Goal: Task Accomplishment & Management: Use online tool/utility

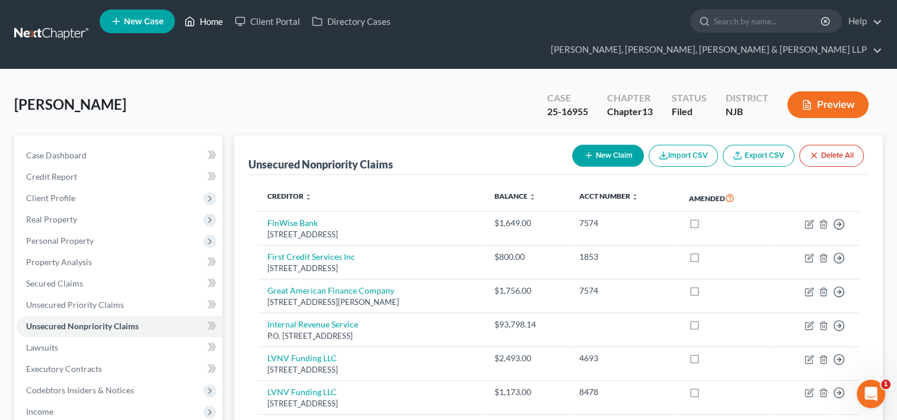
click at [213, 26] on link "Home" at bounding box center [203, 21] width 50 height 21
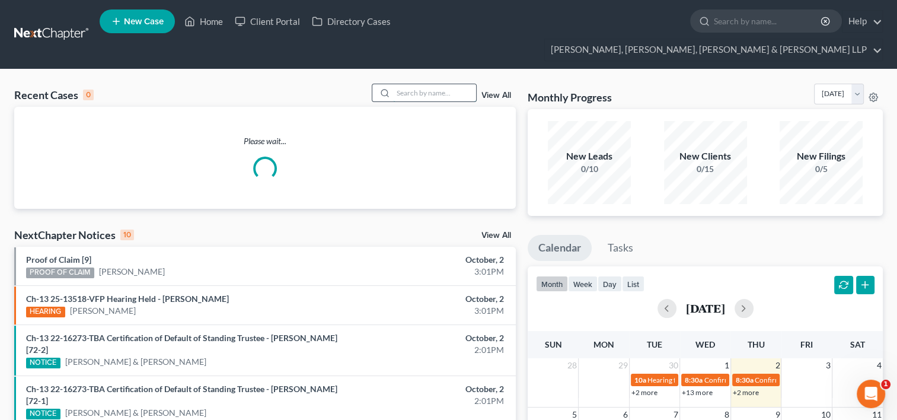
click at [430, 84] on input "search" at bounding box center [434, 92] width 83 height 17
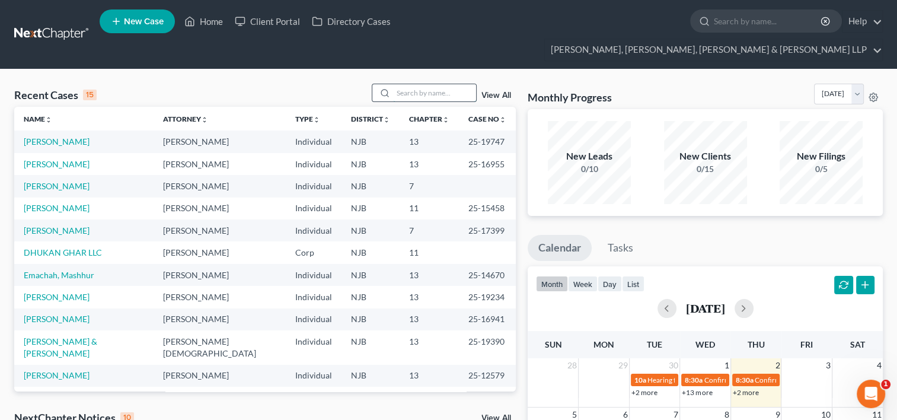
paste input "[PERSON_NAME]"
type input "[PERSON_NAME]"
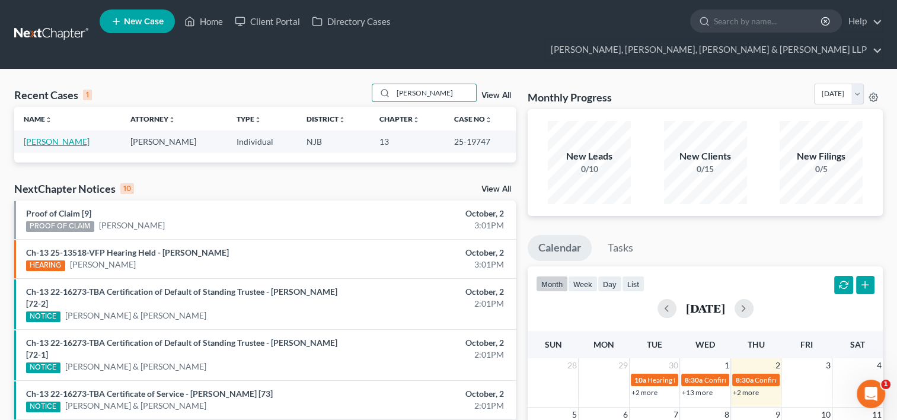
click at [47, 136] on link "[PERSON_NAME]" at bounding box center [57, 141] width 66 height 10
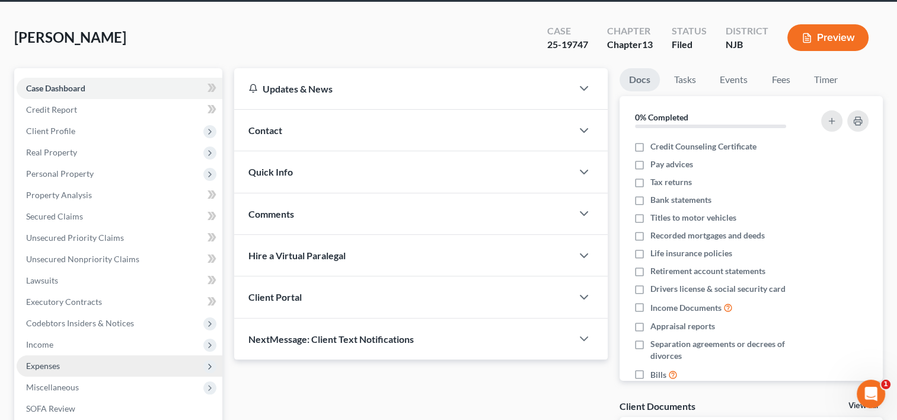
scroll to position [119, 0]
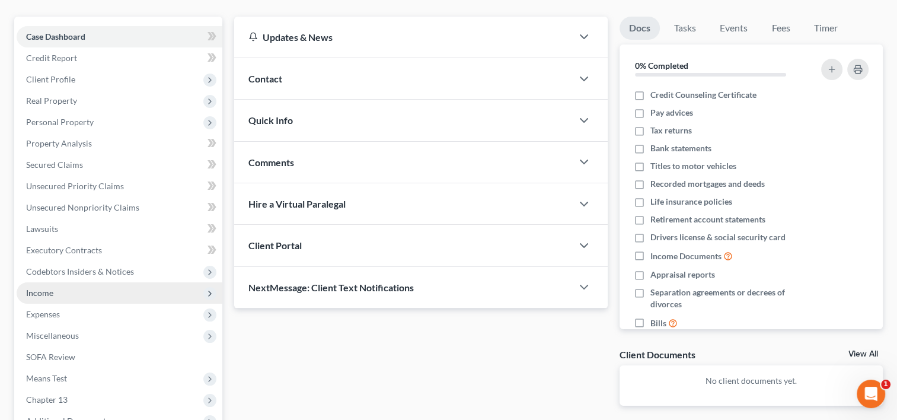
click at [52, 288] on span "Income" at bounding box center [39, 293] width 27 height 10
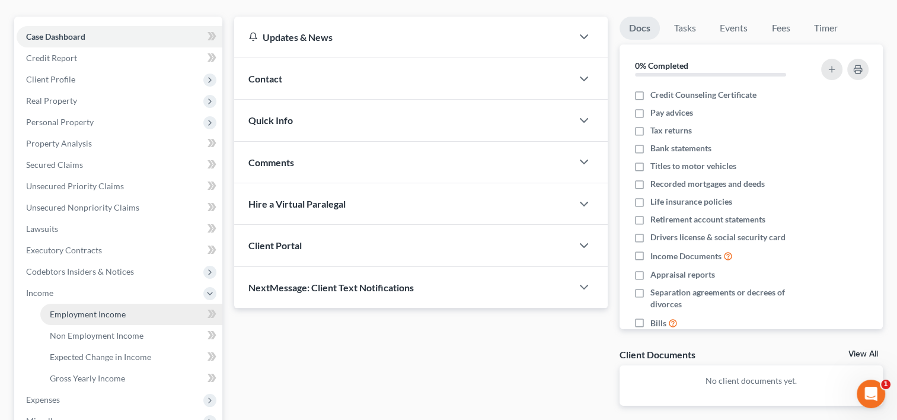
click at [88, 309] on span "Employment Income" at bounding box center [88, 314] width 76 height 10
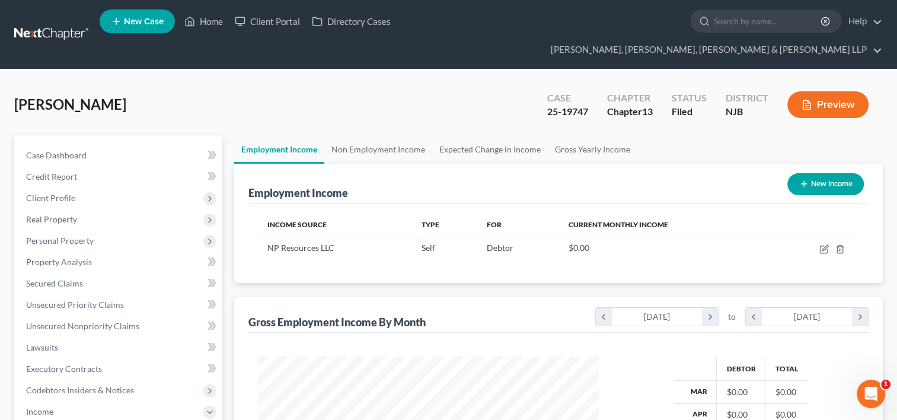
scroll to position [211, 365]
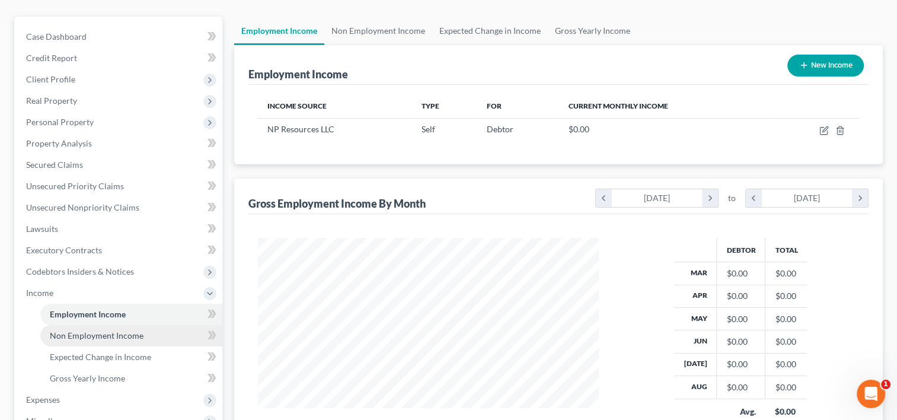
click at [126, 325] on link "Non Employment Income" at bounding box center [131, 335] width 182 height 21
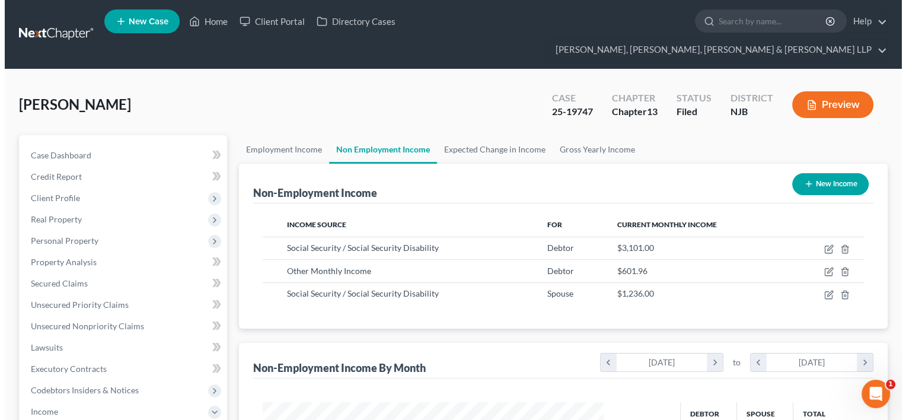
scroll to position [211, 365]
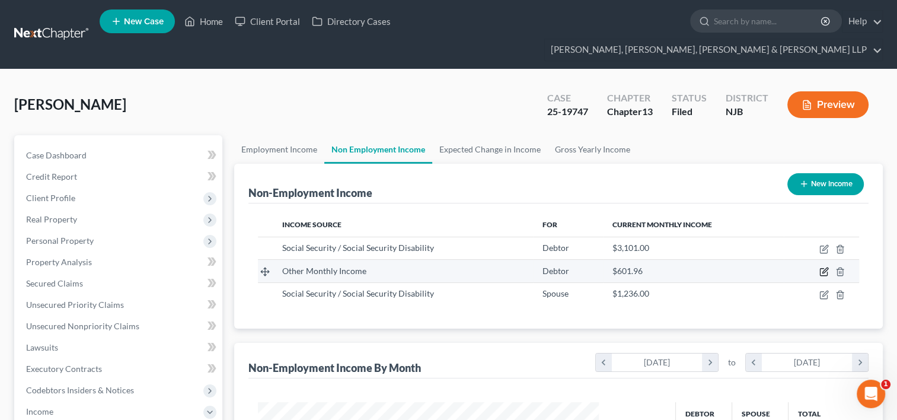
click at [823, 267] on icon "button" at bounding box center [823, 271] width 9 height 9
select select "13"
select select "0"
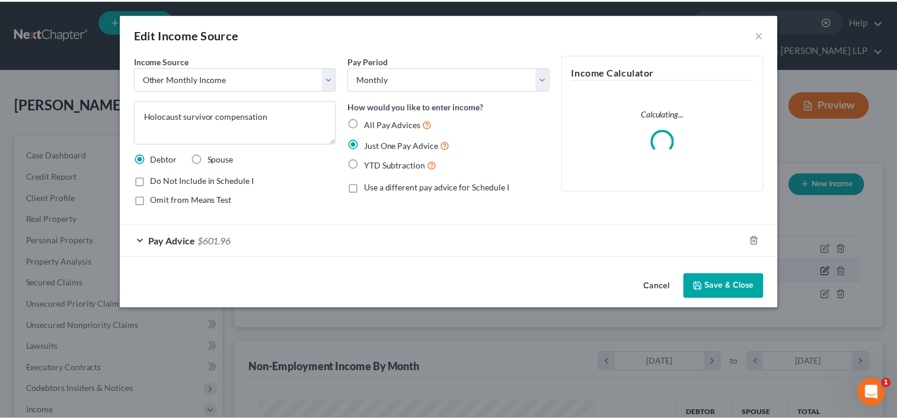
scroll to position [211, 368]
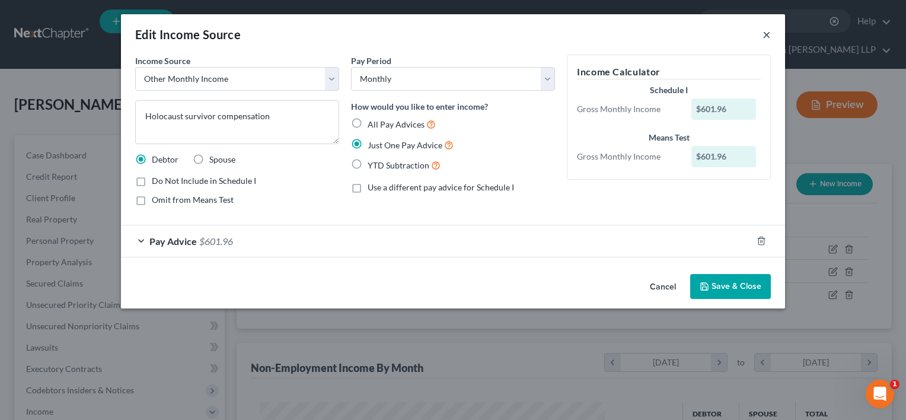
click at [769, 36] on button "×" at bounding box center [767, 34] width 8 height 14
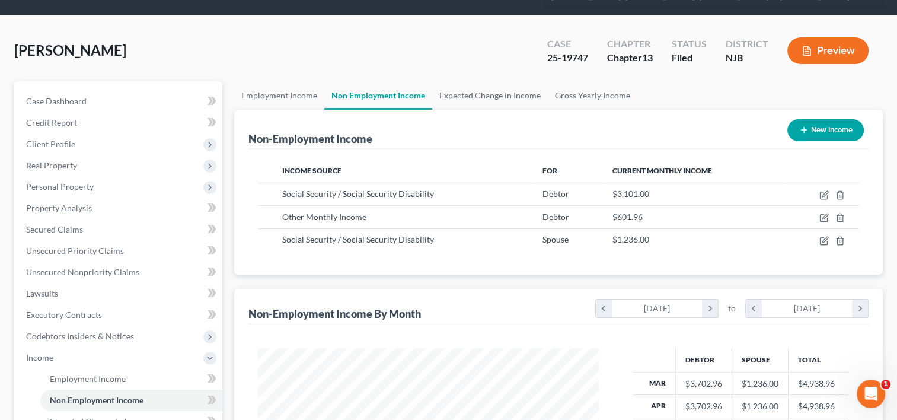
scroll to position [119, 0]
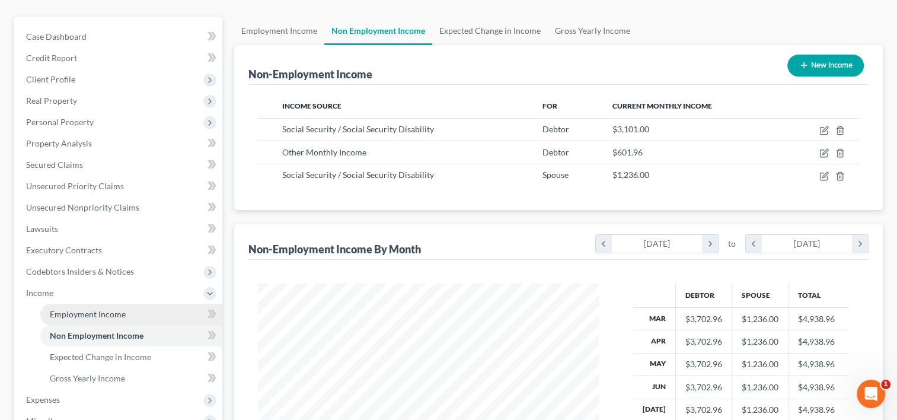
click at [136, 304] on link "Employment Income" at bounding box center [131, 314] width 182 height 21
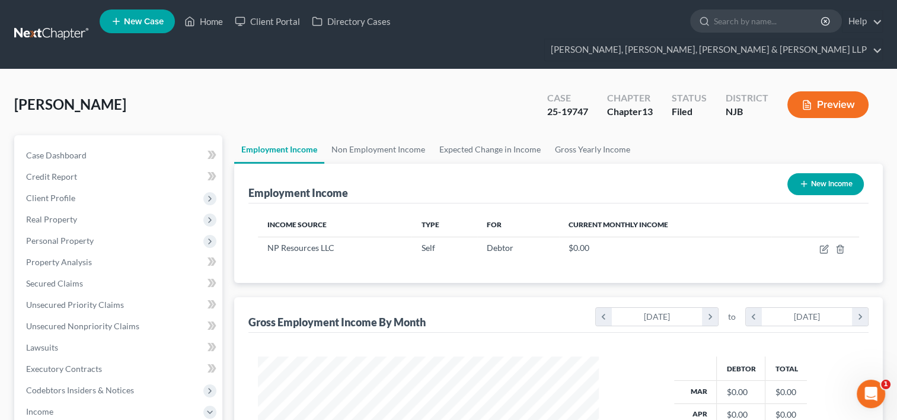
scroll to position [211, 365]
click at [216, 26] on link "Home" at bounding box center [203, 21] width 50 height 21
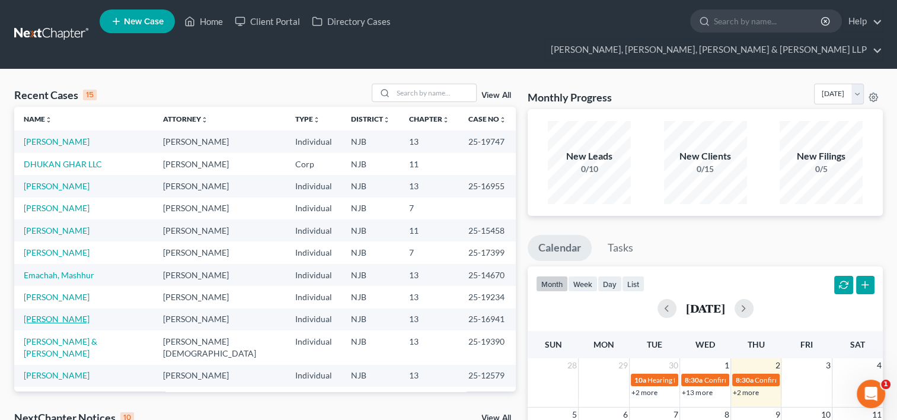
click at [56, 314] on link "[PERSON_NAME]" at bounding box center [57, 319] width 66 height 10
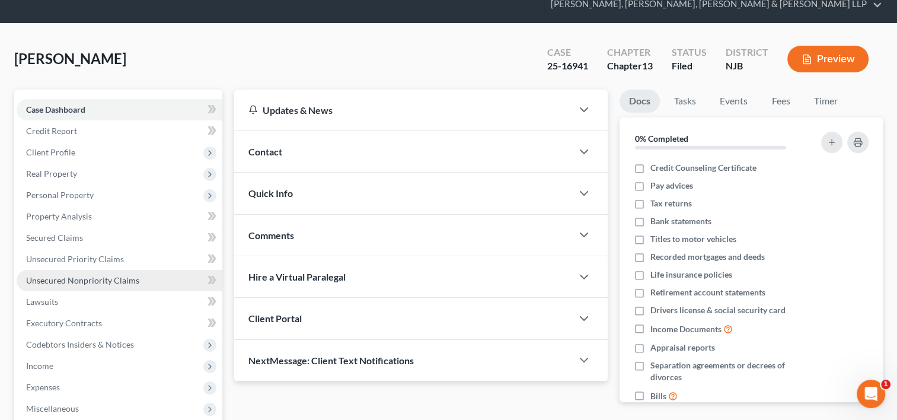
scroll to position [59, 0]
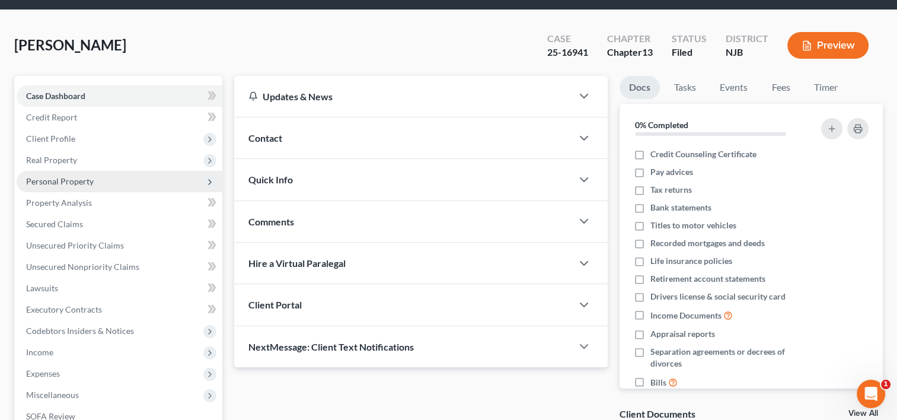
click at [56, 176] on span "Personal Property" at bounding box center [60, 181] width 68 height 10
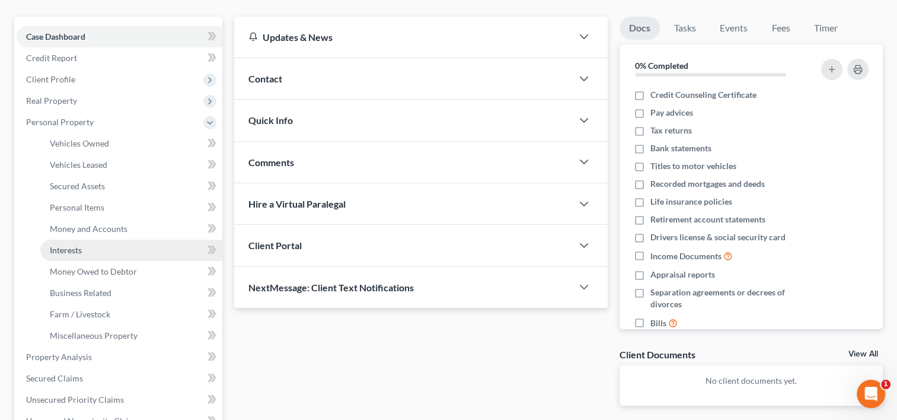
click at [83, 240] on link "Interests" at bounding box center [131, 250] width 182 height 21
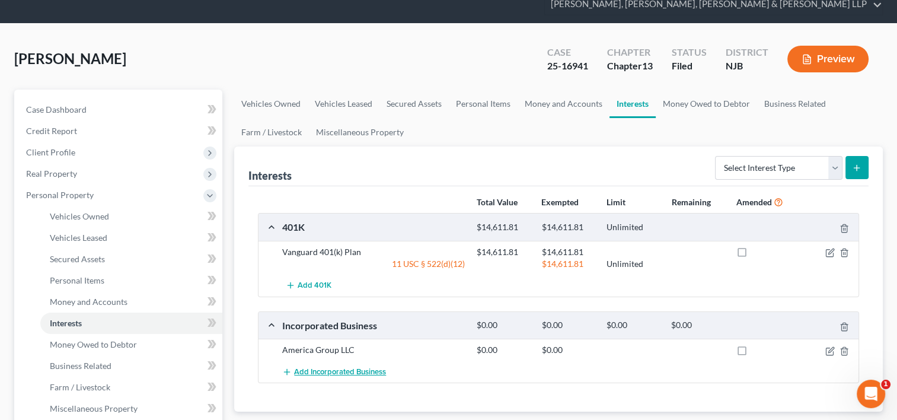
scroll to position [59, 0]
